Goal: Contribute content: Contribute content

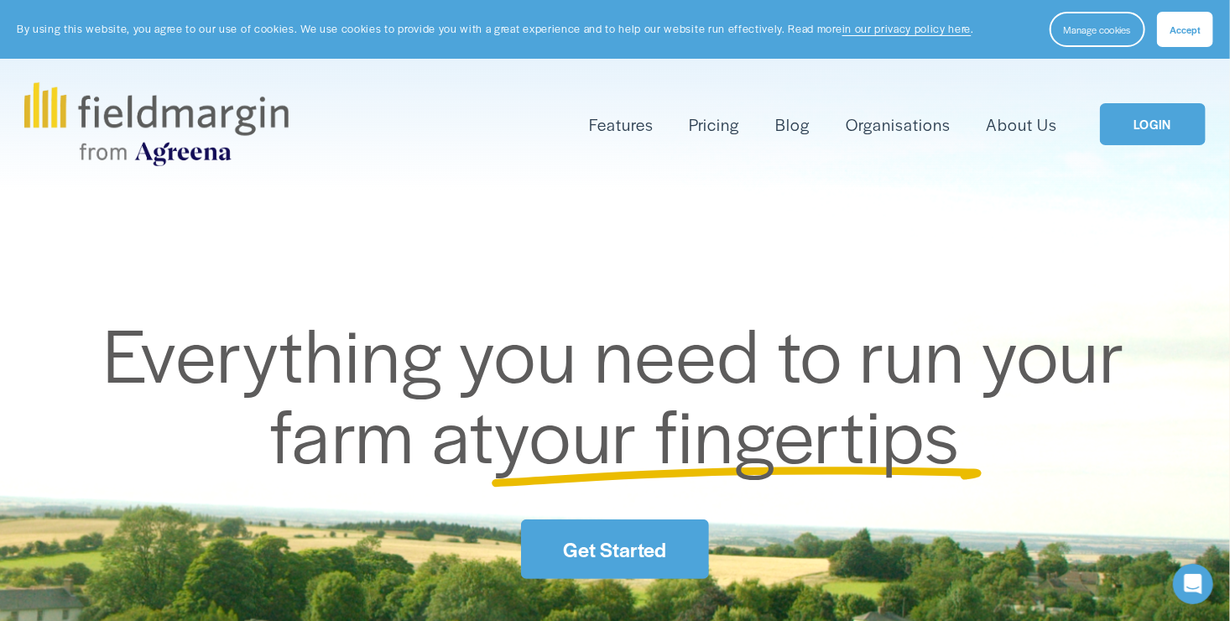
click at [1142, 121] on link "LOGIN" at bounding box center [1153, 124] width 106 height 43
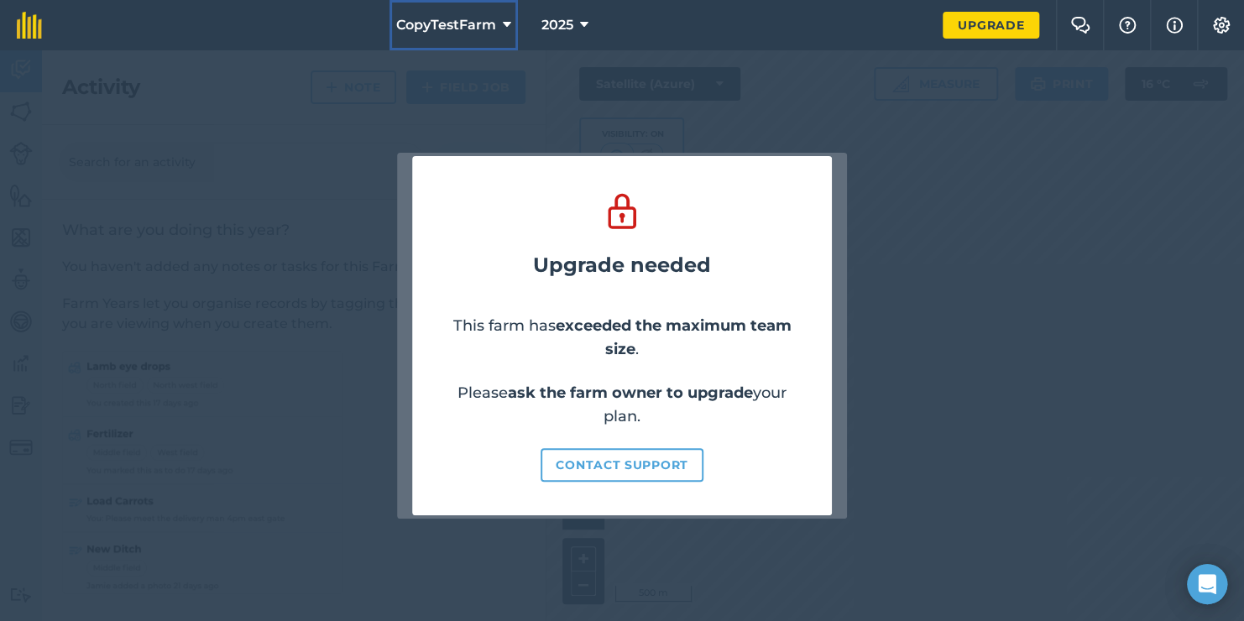
click at [504, 23] on icon at bounding box center [507, 25] width 8 height 20
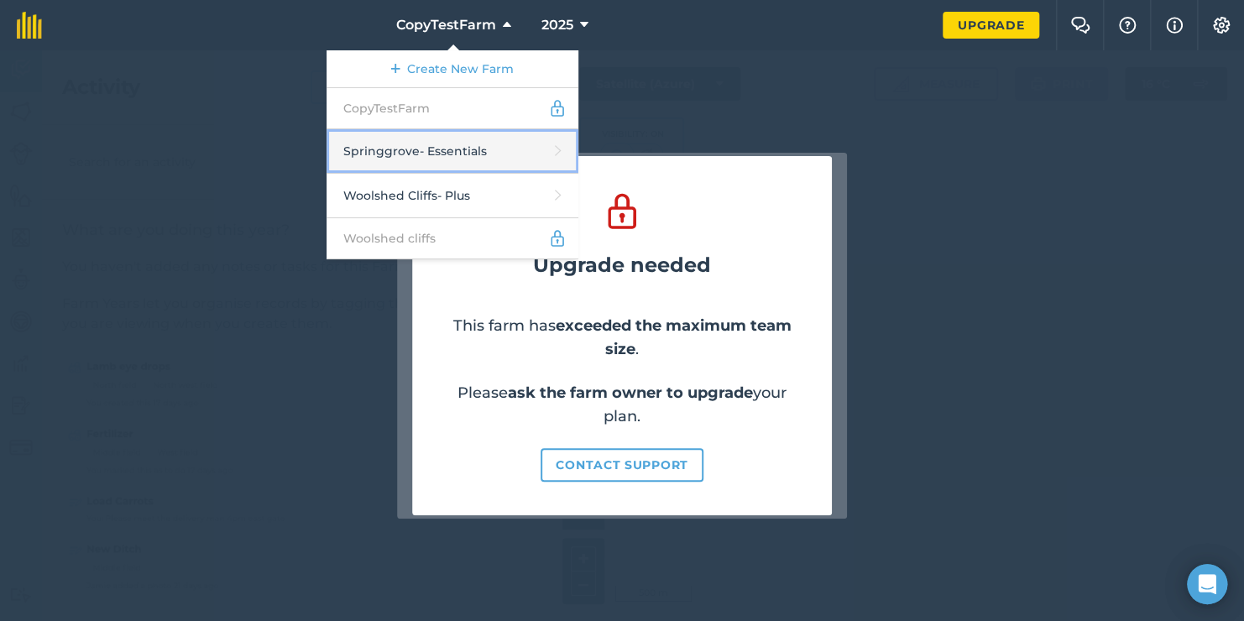
click at [426, 154] on link "Springgrove - Essentials" at bounding box center [452, 151] width 252 height 44
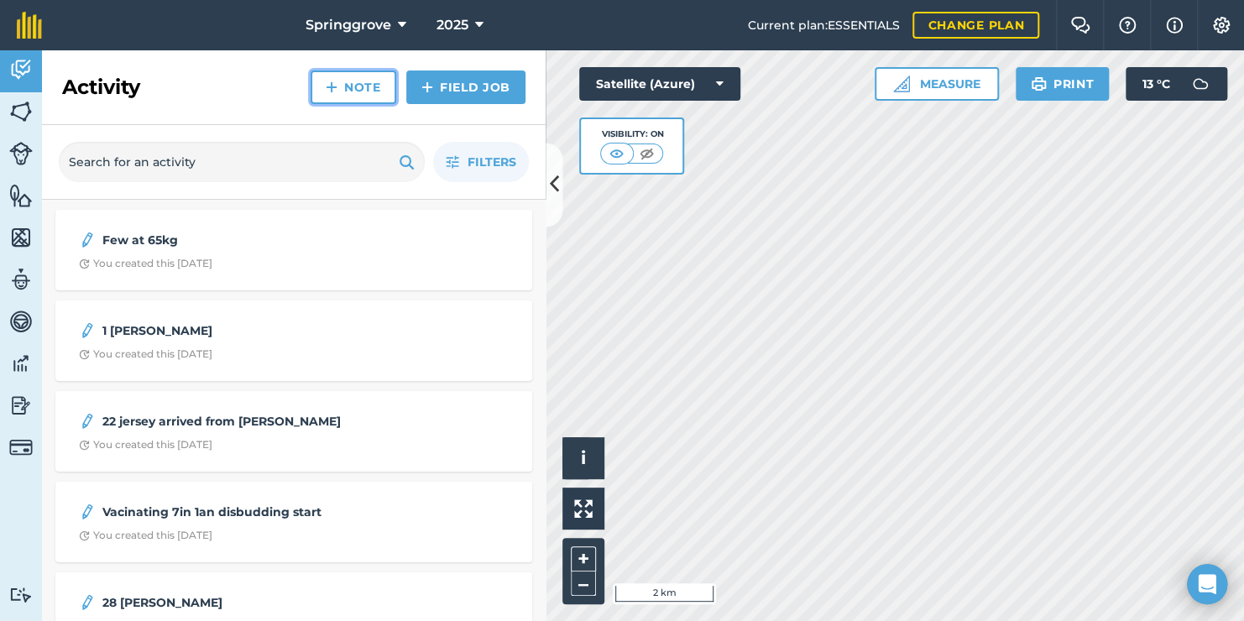
click at [352, 86] on link "Note" at bounding box center [354, 87] width 86 height 34
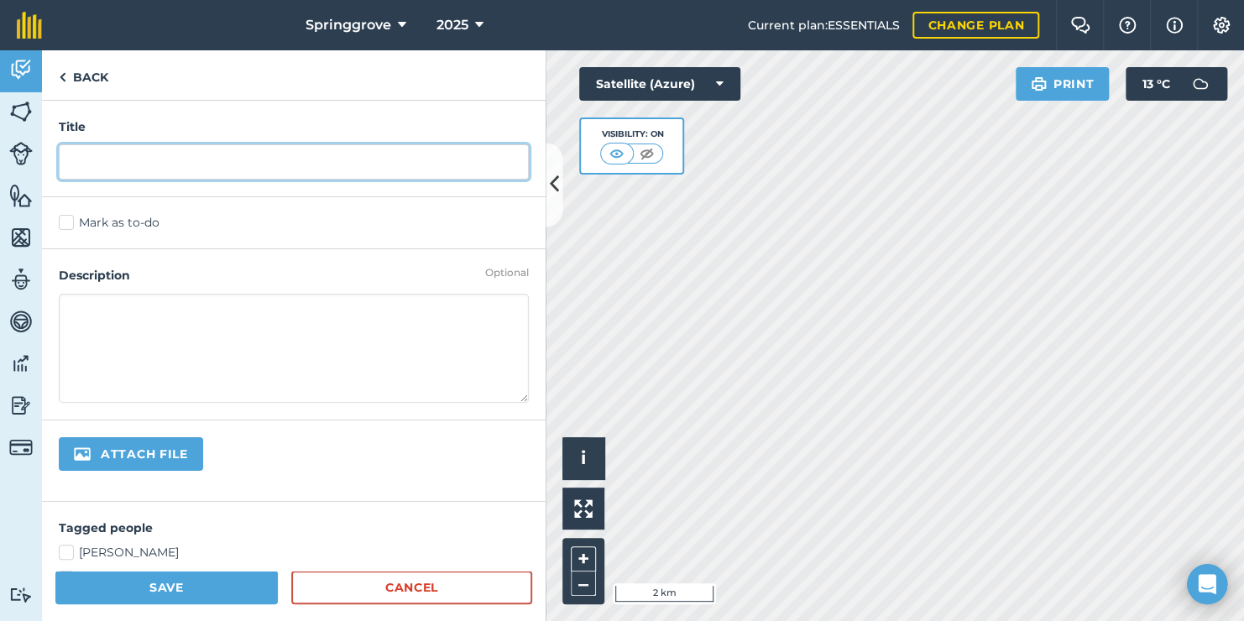
click at [120, 165] on input "text" at bounding box center [294, 161] width 470 height 35
type input "2 [PERSON_NAME]"
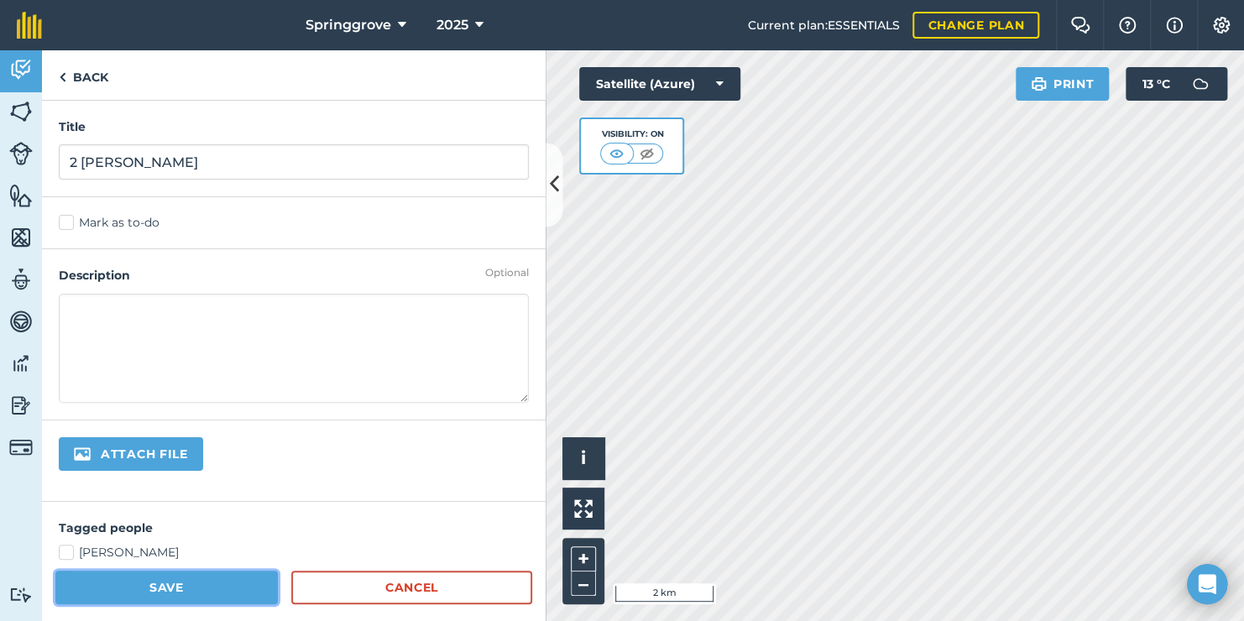
click at [164, 584] on button "Save" at bounding box center [166, 588] width 222 height 34
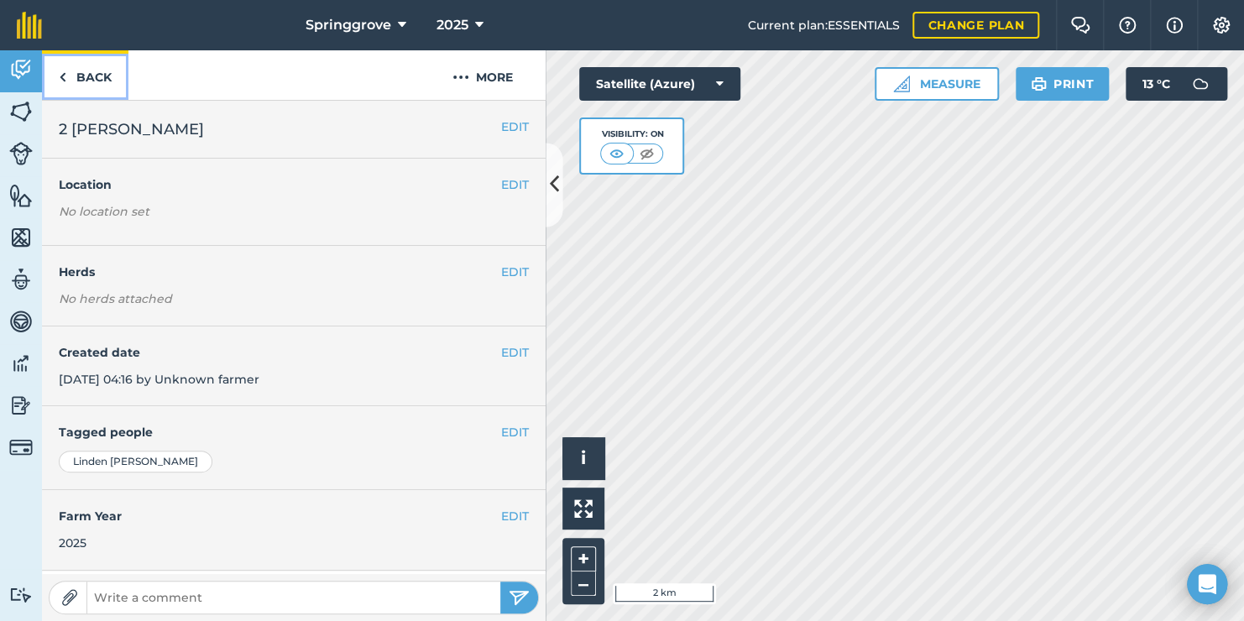
click at [73, 74] on link "Back" at bounding box center [85, 75] width 86 height 50
